Goal: Communication & Community: Participate in discussion

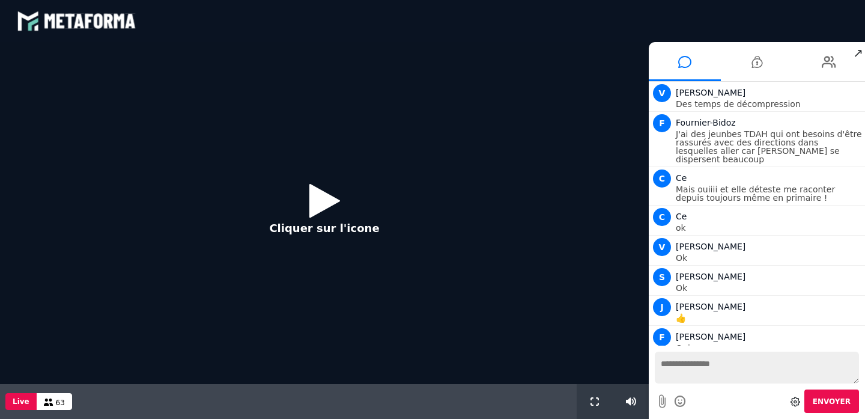
scroll to position [1097, 0]
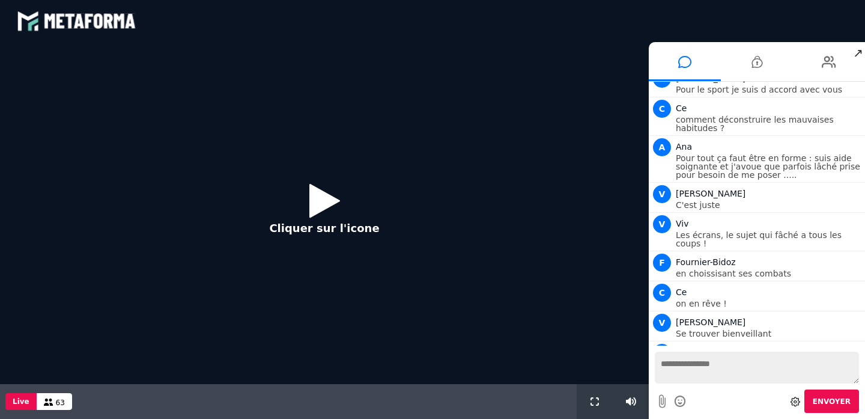
click at [315, 204] on icon at bounding box center [324, 200] width 31 height 39
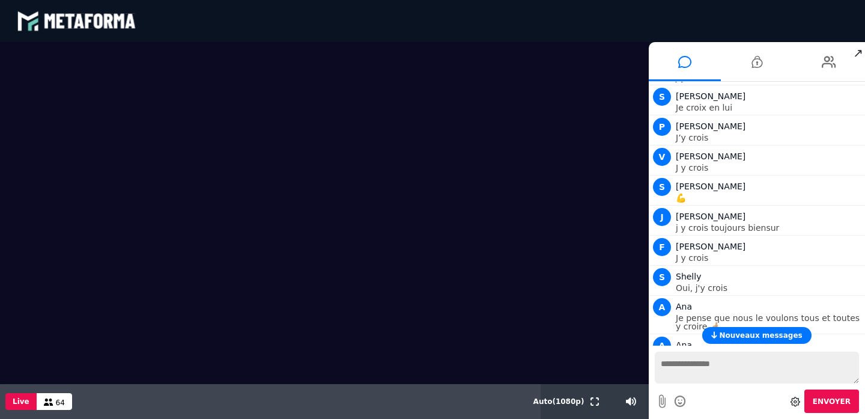
scroll to position [782, 0]
click at [58, 402] on span "64" at bounding box center [60, 402] width 9 height 8
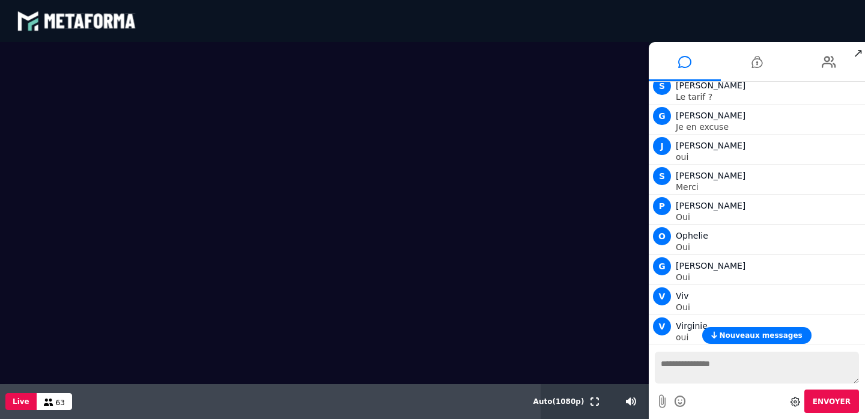
scroll to position [1696, 0]
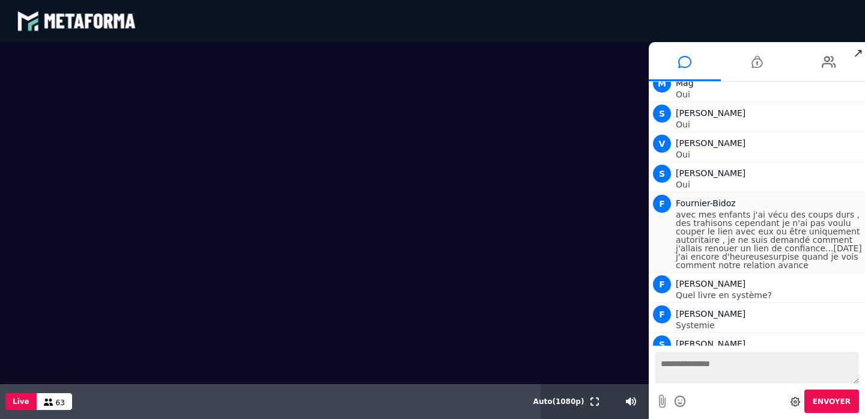
drag, startPoint x: 683, startPoint y: 202, endPoint x: 685, endPoint y: 209, distance: 6.8
click at [685, 210] on p "avec mes enfants j'ai vécu des coups durs , des trahisons cependant je n'ai pas…" at bounding box center [769, 239] width 186 height 59
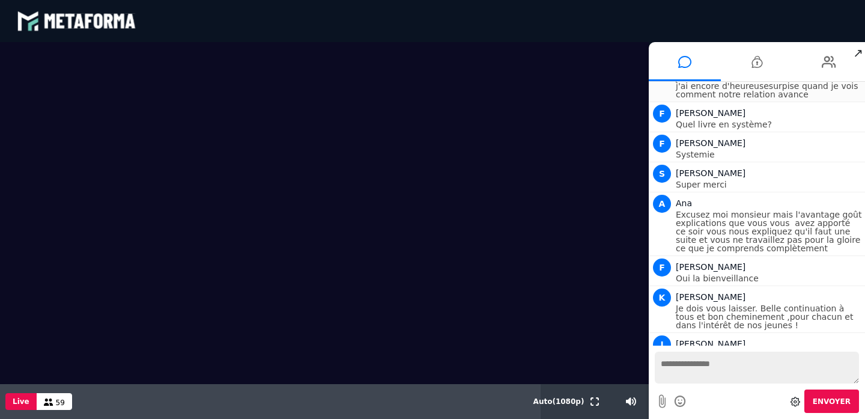
scroll to position [1896, 0]
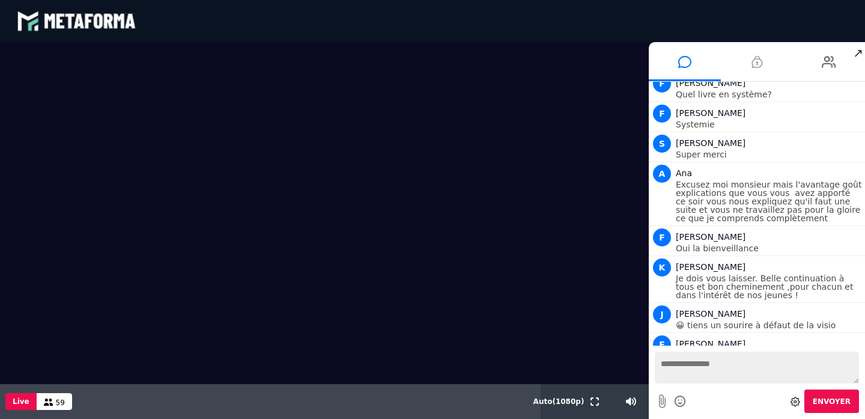
click at [757, 62] on icon at bounding box center [756, 62] width 11 height 30
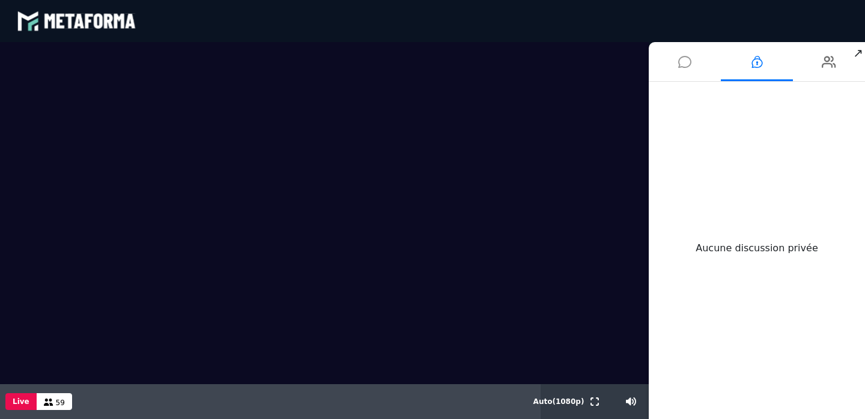
click at [683, 59] on icon at bounding box center [684, 62] width 13 height 30
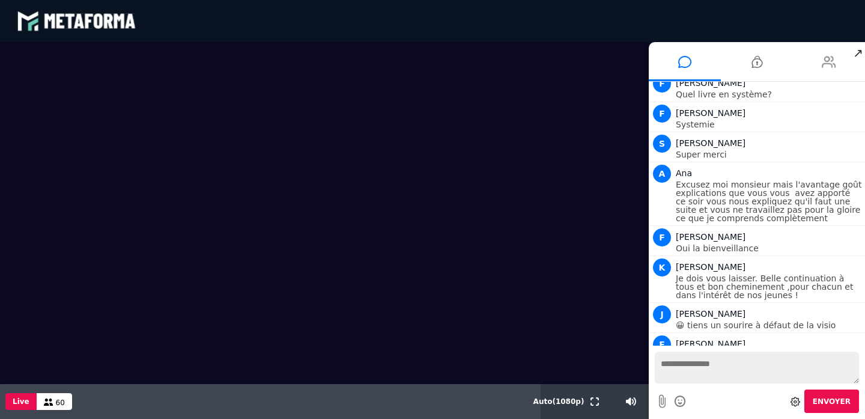
click at [827, 64] on icon at bounding box center [828, 62] width 14 height 30
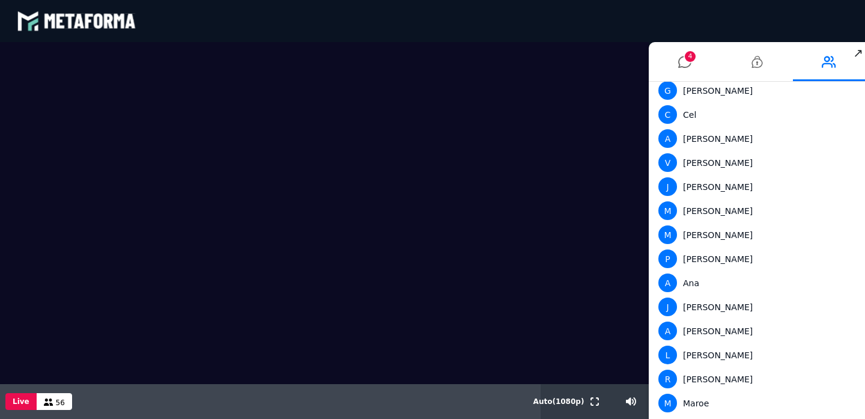
scroll to position [1103, 0]
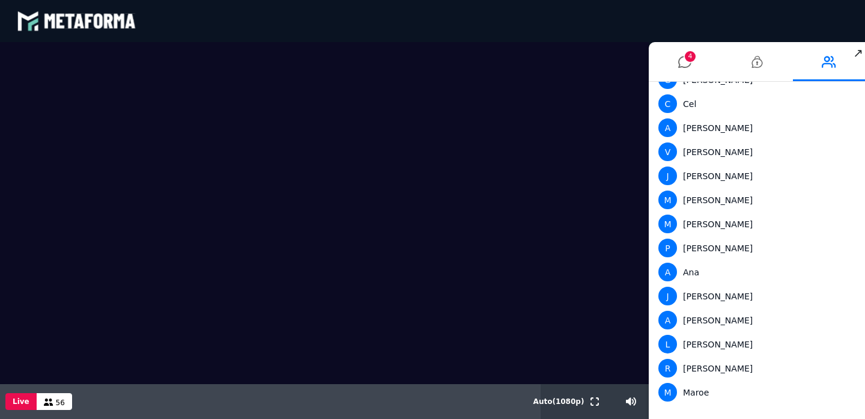
click at [741, 265] on div "A Ana" at bounding box center [754, 271] width 192 height 19
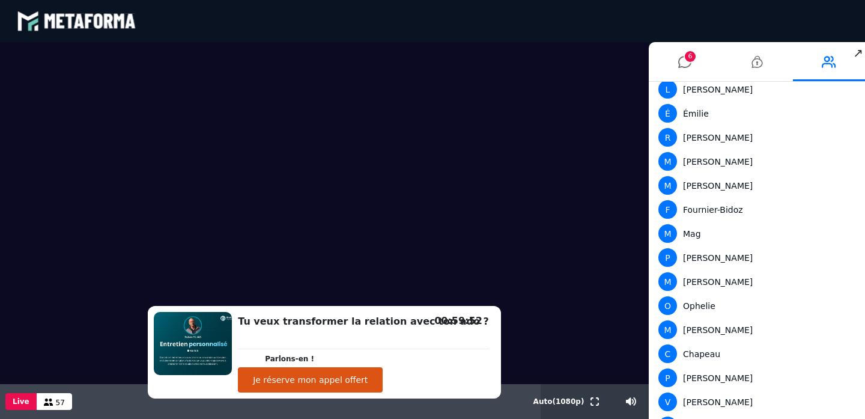
scroll to position [470, 0]
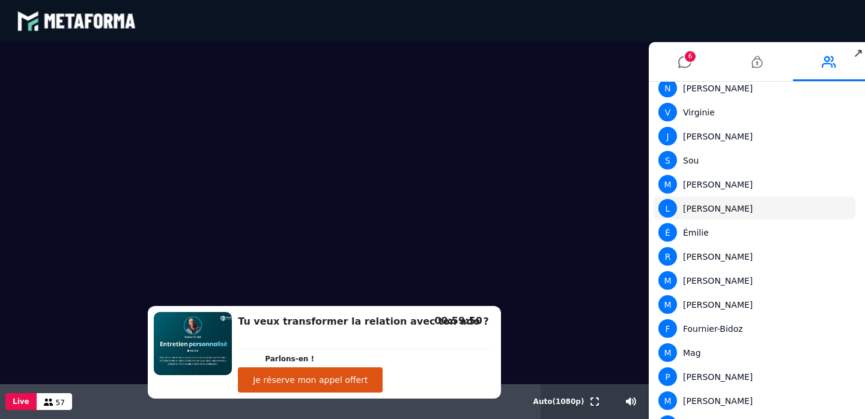
click at [697, 207] on div "L Lucie" at bounding box center [754, 208] width 192 height 19
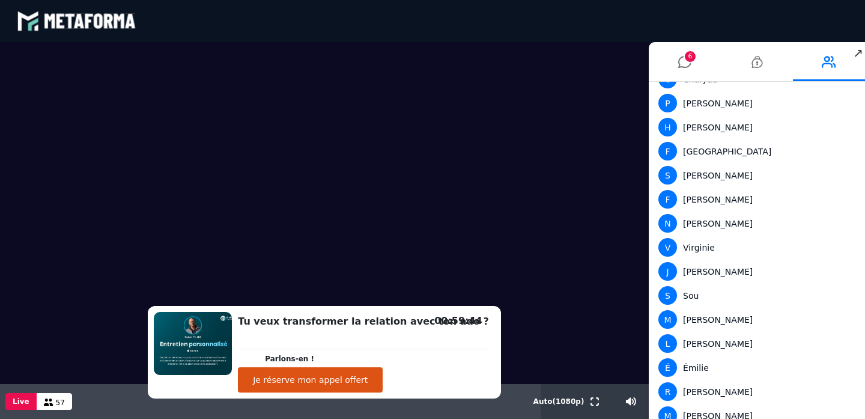
scroll to position [0, 0]
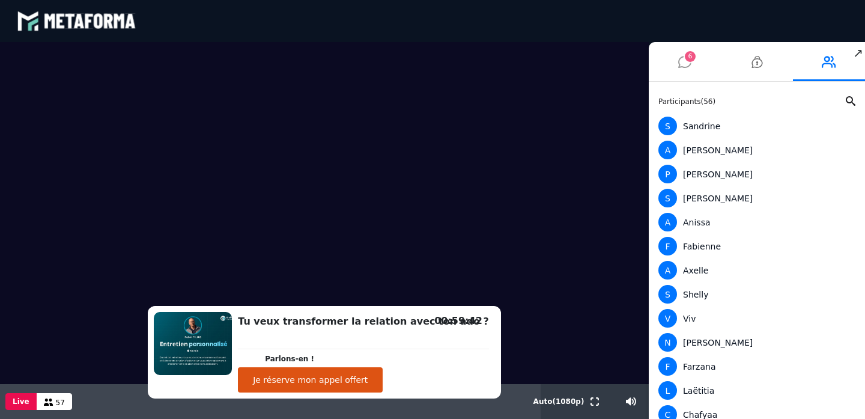
click at [685, 55] on span "6" at bounding box center [690, 56] width 11 height 11
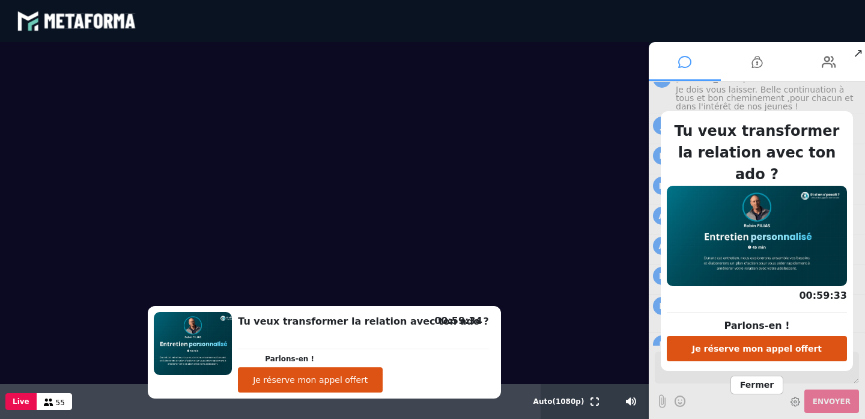
scroll to position [2115, 0]
click at [813, 101] on div "Tu veux transformer la relation avec ton ado ? Parlons-en ! Je réserve mon appe…" at bounding box center [757, 250] width 216 height 337
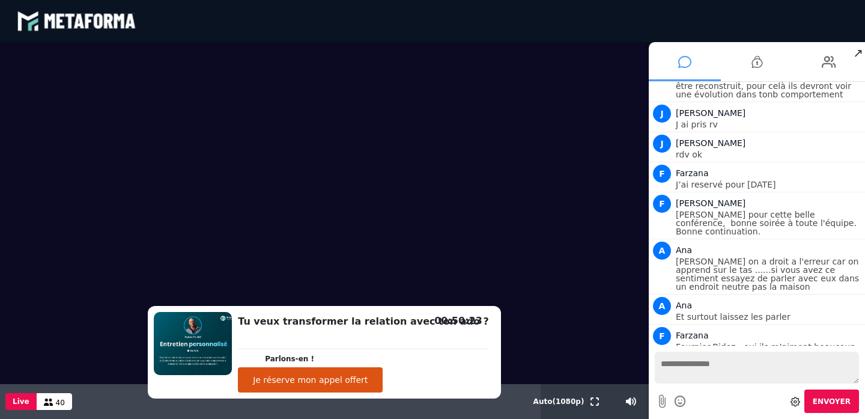
scroll to position [2709, 0]
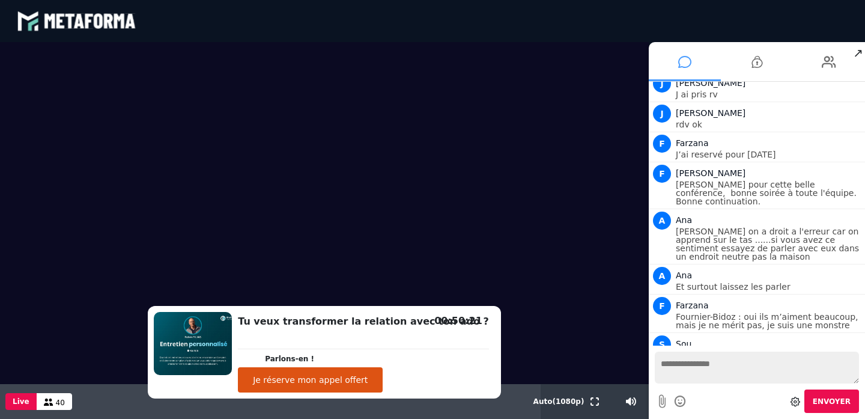
click at [781, 247] on li "A Ana Farzana on a droit a l'erreur car on apprend sur le tas ......si vous ave…" at bounding box center [757, 236] width 216 height 55
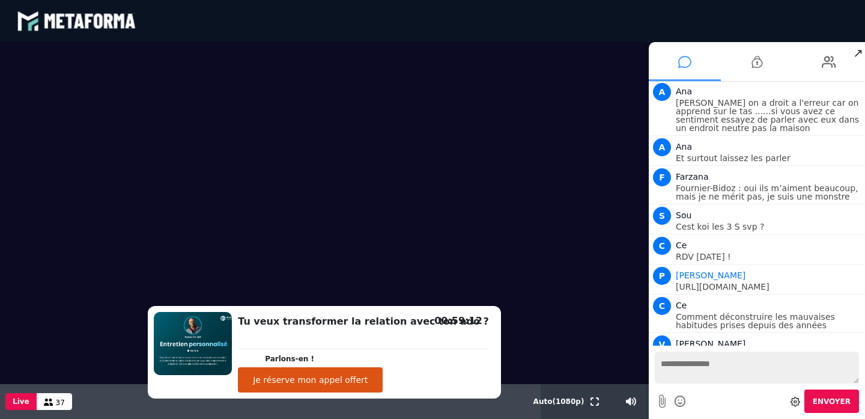
scroll to position [2876, 0]
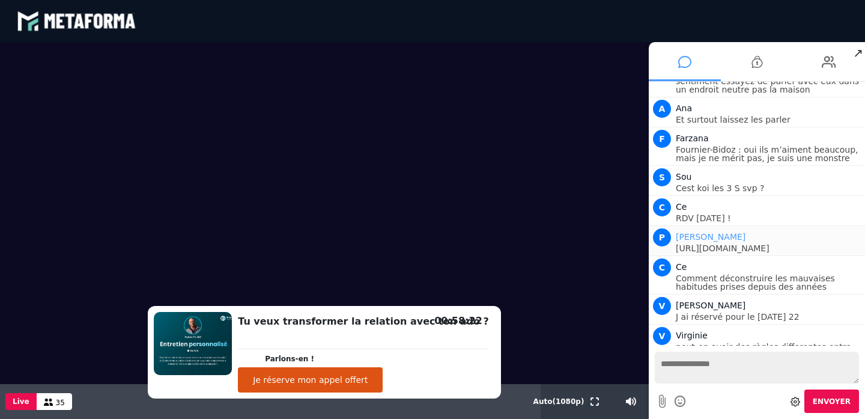
click at [723, 232] on span "[PERSON_NAME]" at bounding box center [711, 237] width 70 height 10
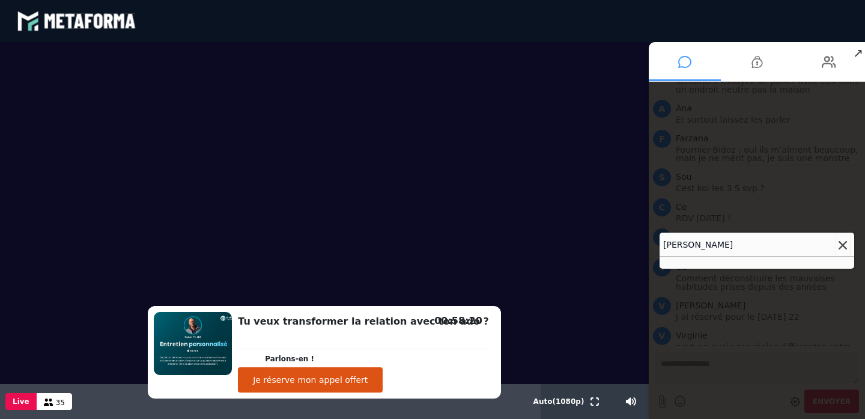
click at [839, 244] on icon at bounding box center [842, 245] width 8 height 8
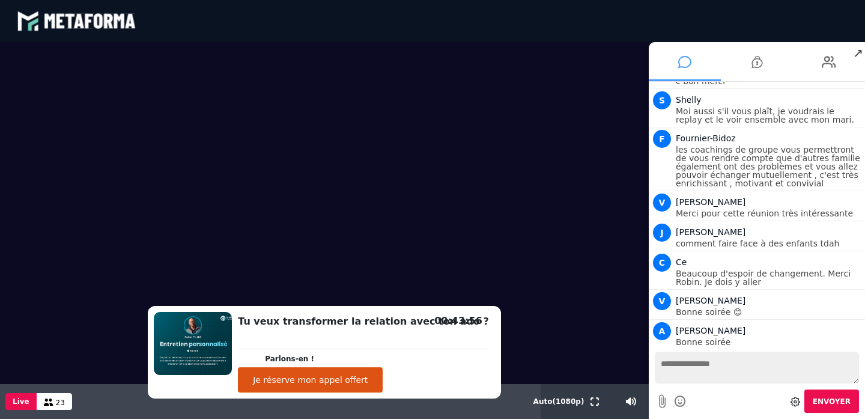
scroll to position [3974, 0]
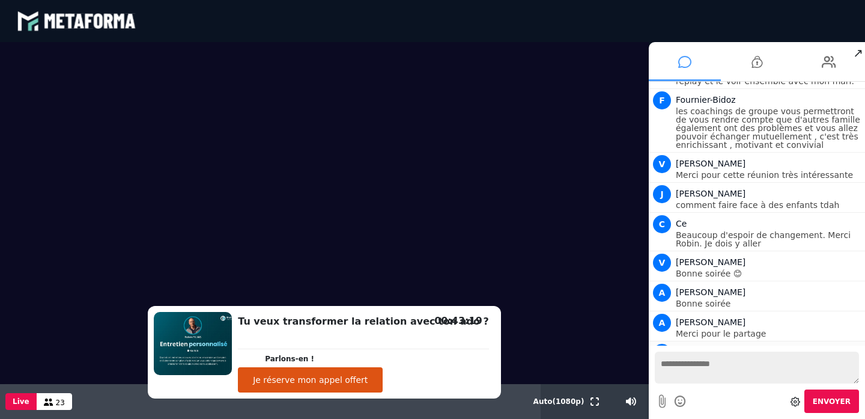
drag, startPoint x: 675, startPoint y: 330, endPoint x: 755, endPoint y: 339, distance: 80.4
click at [755, 341] on div "P Perrine Manissolle https://www.etsionsposait.com/decouvre-ton-profil-parent-a…" at bounding box center [757, 354] width 210 height 26
copy p "[URL][DOMAIN_NAME]"
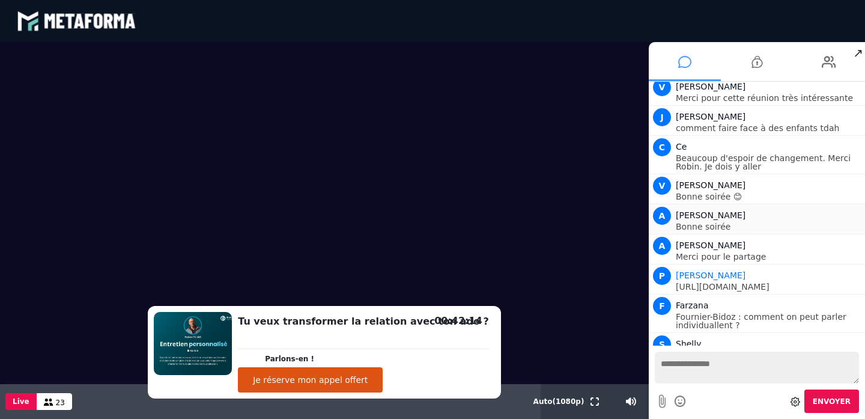
scroll to position [4089, 0]
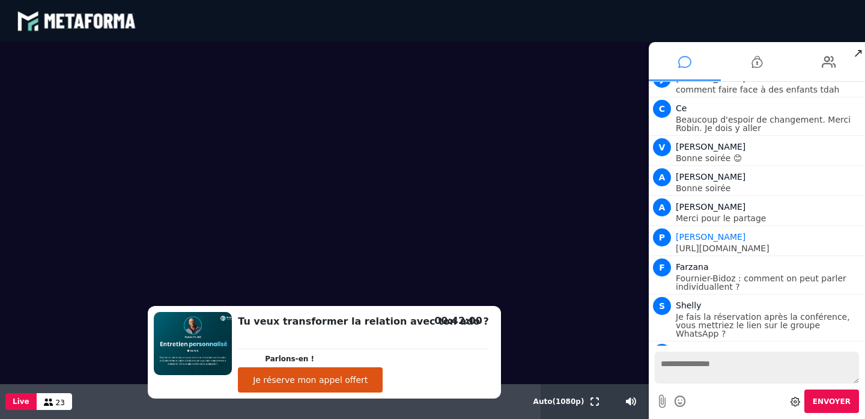
click at [678, 364] on textarea at bounding box center [757, 367] width 204 height 32
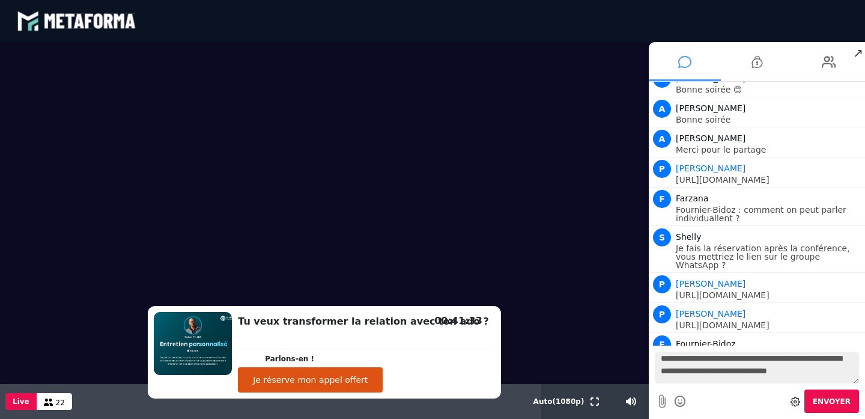
scroll to position [4188, 0]
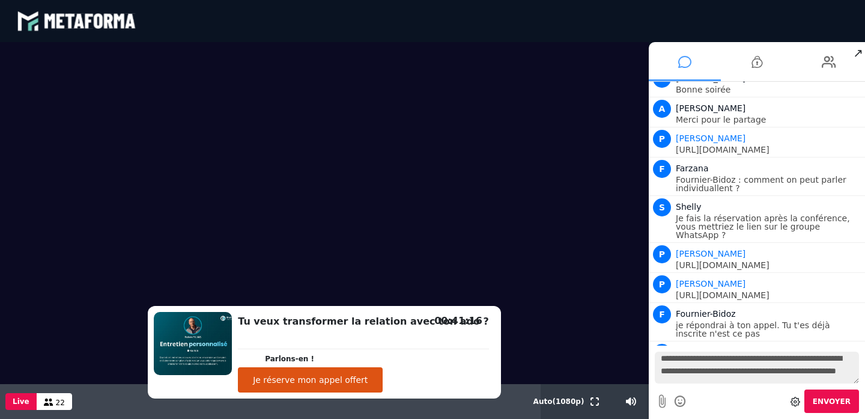
type textarea "**********"
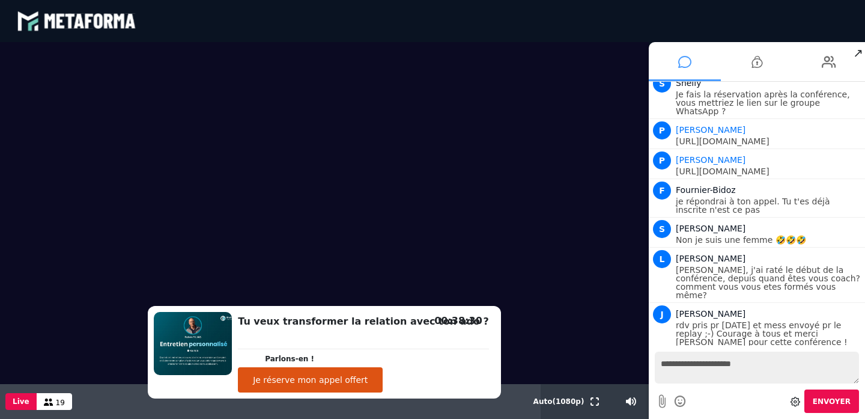
scroll to position [4342, 0]
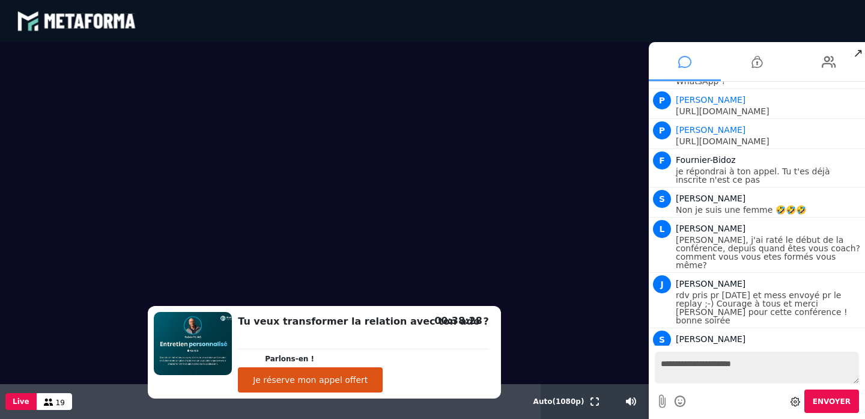
type textarea "**********"
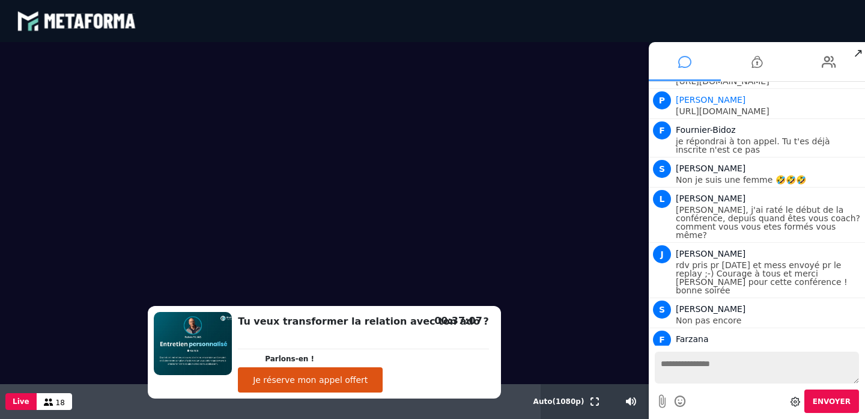
scroll to position [4410, 0]
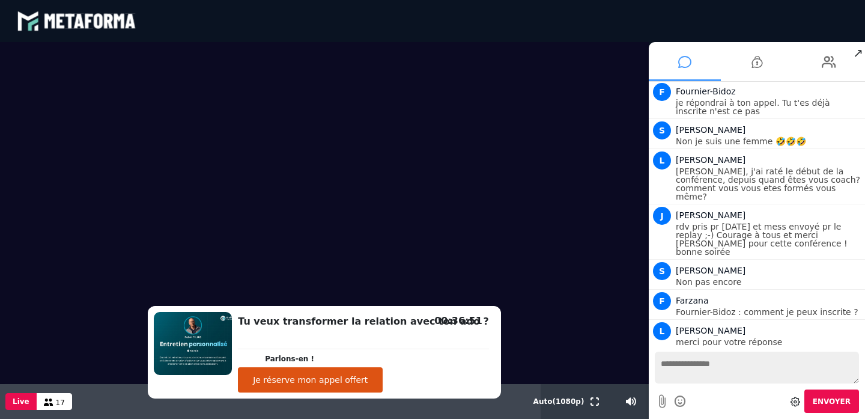
click at [366, 381] on button "Je réserve mon appel offert" at bounding box center [310, 379] width 145 height 25
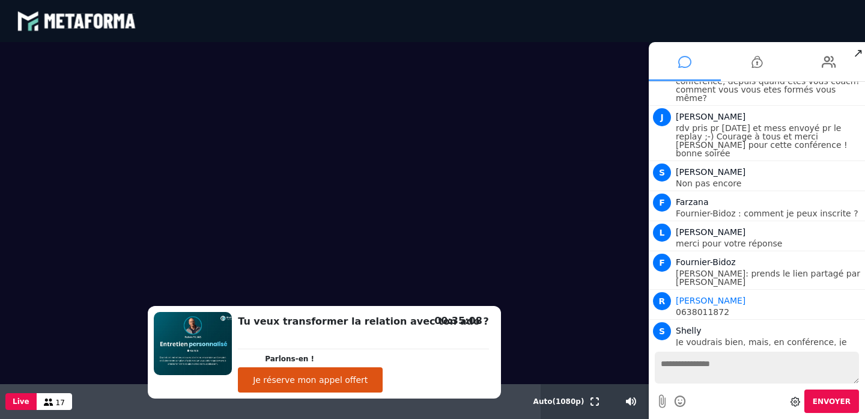
scroll to position [4539, 0]
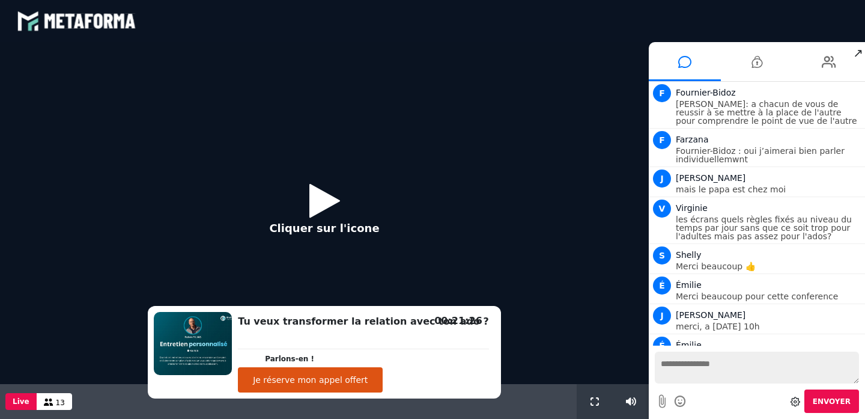
scroll to position [1130, 0]
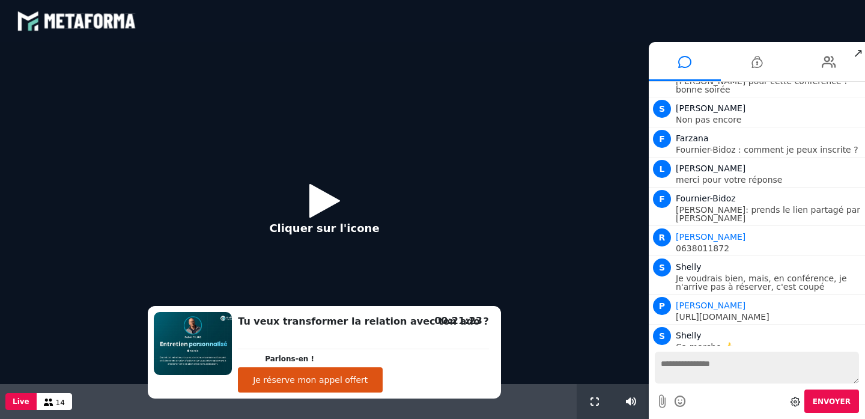
click at [326, 196] on icon at bounding box center [324, 200] width 31 height 39
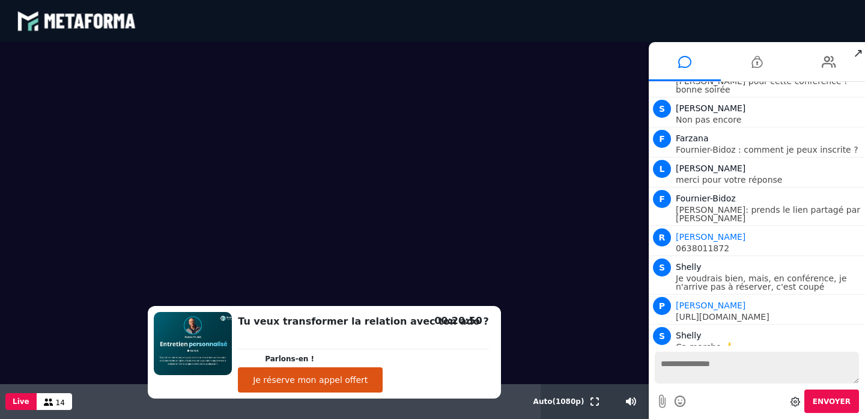
click at [688, 373] on textarea at bounding box center [757, 367] width 204 height 32
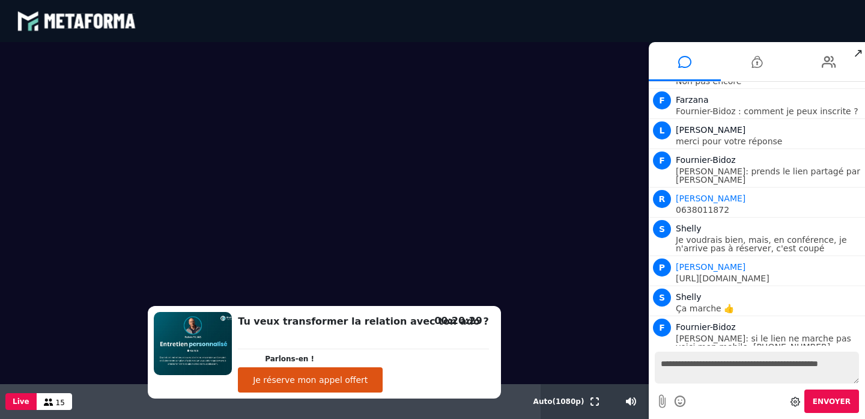
click at [804, 363] on textarea "**********" at bounding box center [757, 367] width 204 height 32
click at [693, 380] on textarea "**********" at bounding box center [757, 367] width 204 height 32
type textarea "**********"
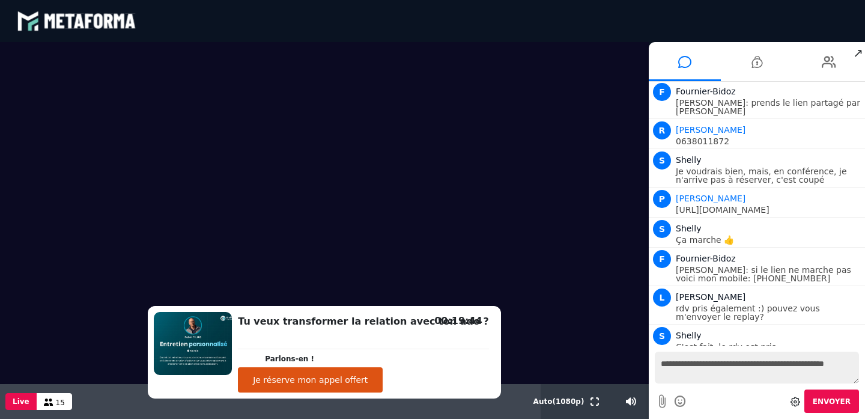
scroll to position [1267, 0]
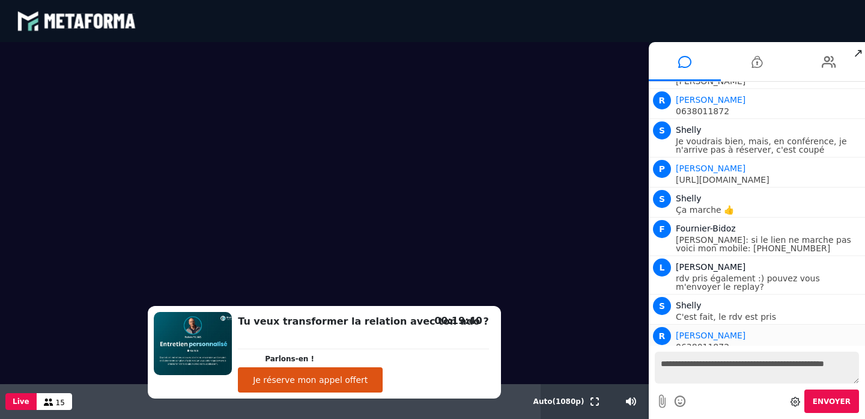
click at [725, 342] on p "0638011872" at bounding box center [769, 346] width 186 height 8
click at [686, 361] on textarea "**********" at bounding box center [757, 367] width 204 height 32
type textarea "********"
click at [826, 403] on span "Envoyer" at bounding box center [831, 401] width 38 height 8
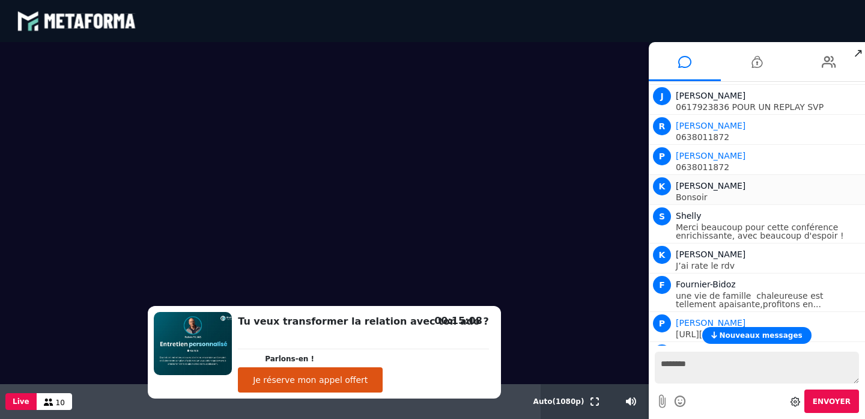
scroll to position [1674, 0]
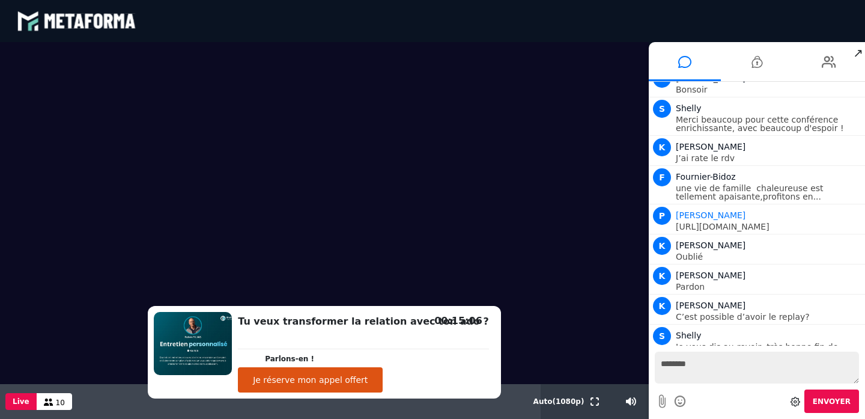
click at [688, 367] on textarea "********" at bounding box center [757, 367] width 204 height 32
type textarea "**********"
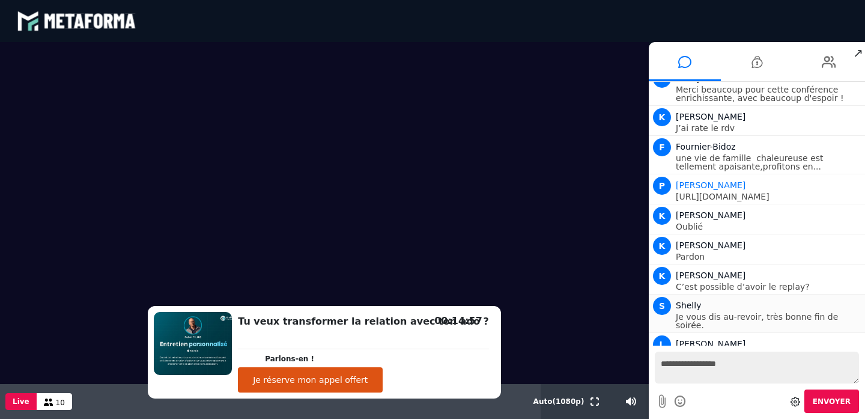
scroll to position [1734, 0]
